Goal: Check status: Check status

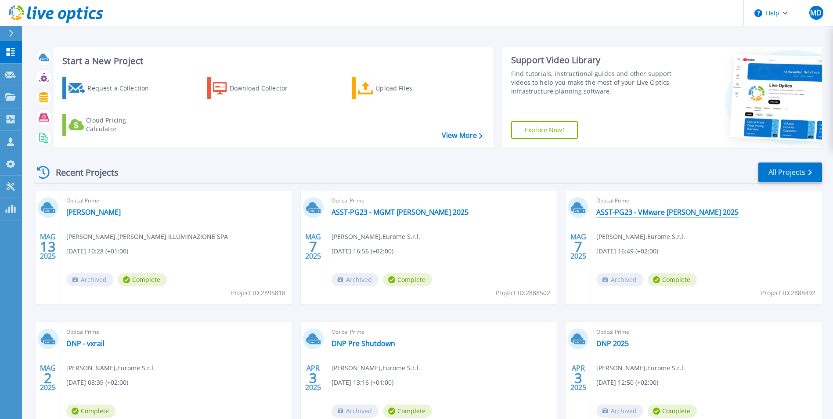
click at [632, 212] on link "ASST-PG23 - VMware Maggio 2025" at bounding box center [667, 212] width 142 height 9
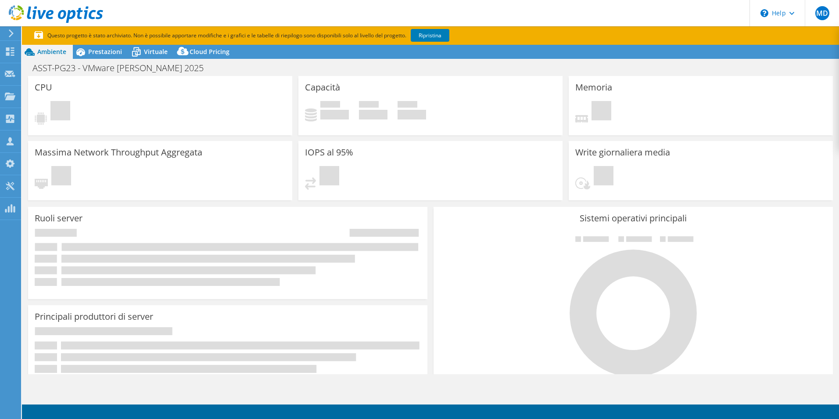
select select "USD"
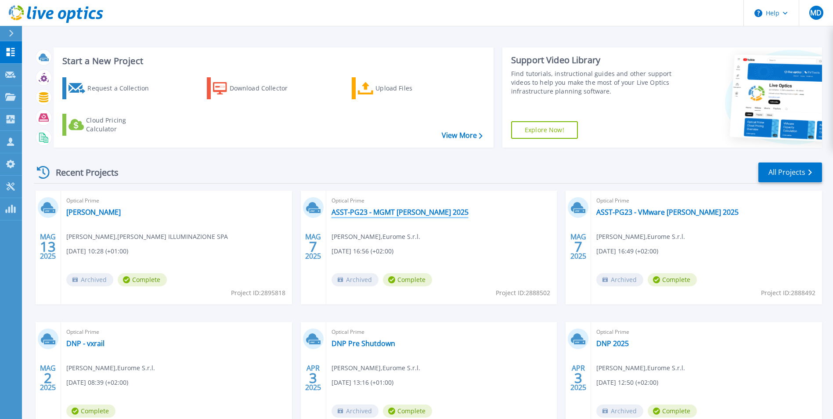
click at [393, 211] on link "ASST-PG23 - MGMT Maggio 2025" at bounding box center [399, 212] width 137 height 9
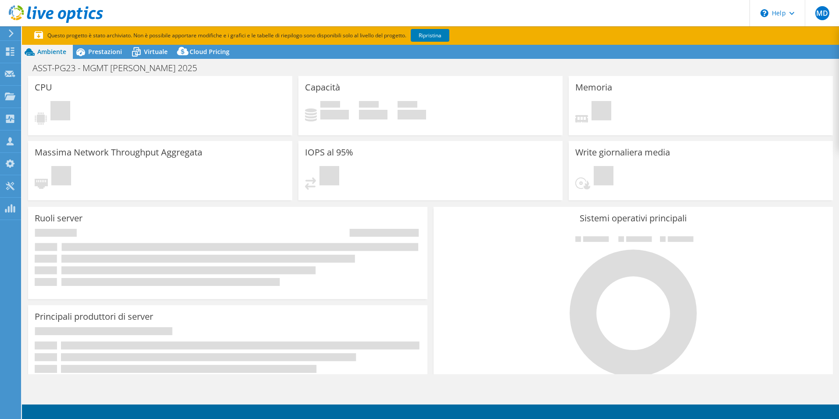
select select "USD"
